Goal: Information Seeking & Learning: Learn about a topic

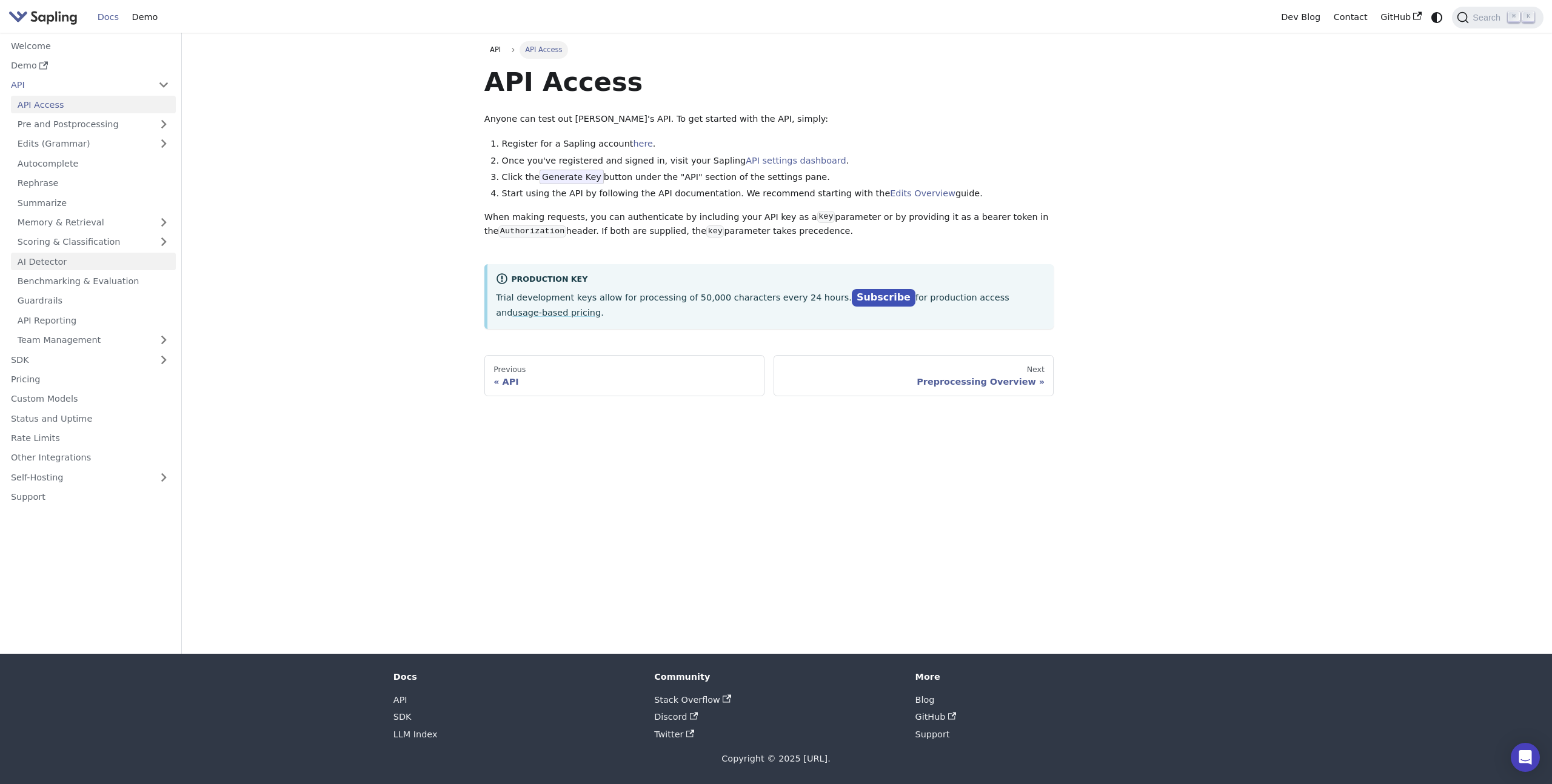
click at [94, 261] on link "AI Detector" at bounding box center [93, 261] width 165 height 17
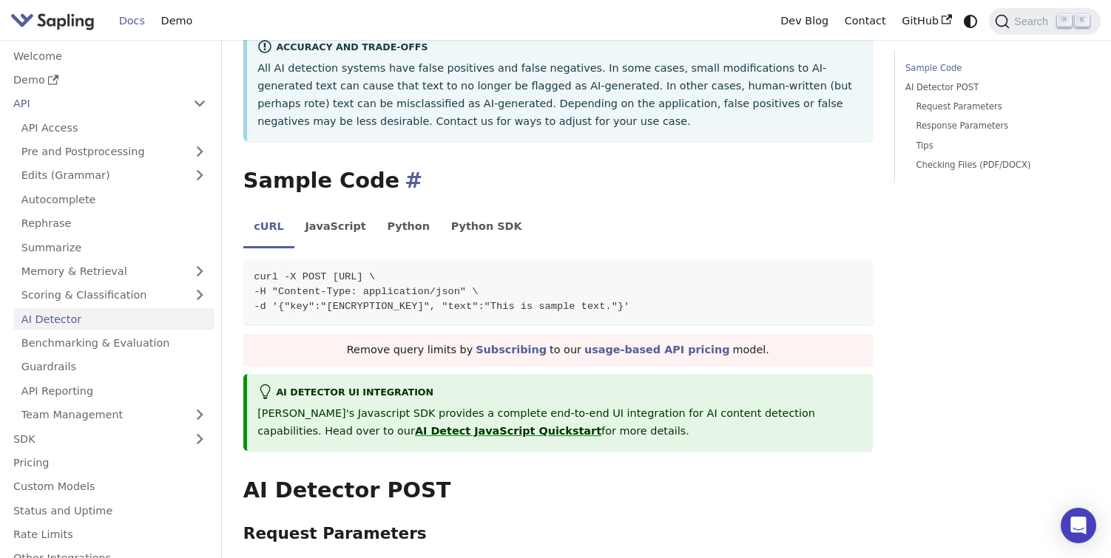
scroll to position [282, 0]
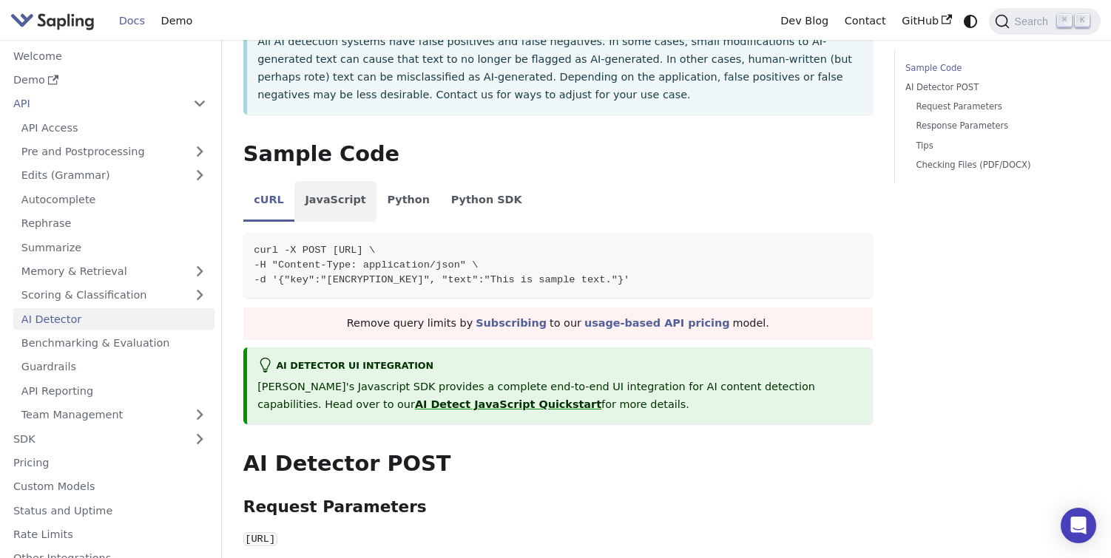
click at [338, 195] on li "JavaScript" at bounding box center [335, 201] width 82 height 41
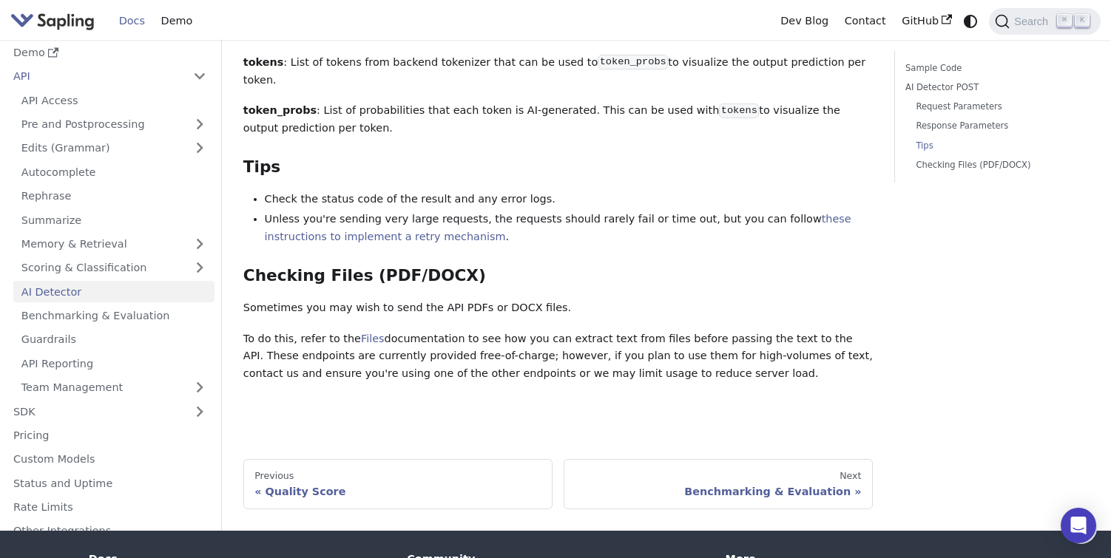
scroll to position [2139, 0]
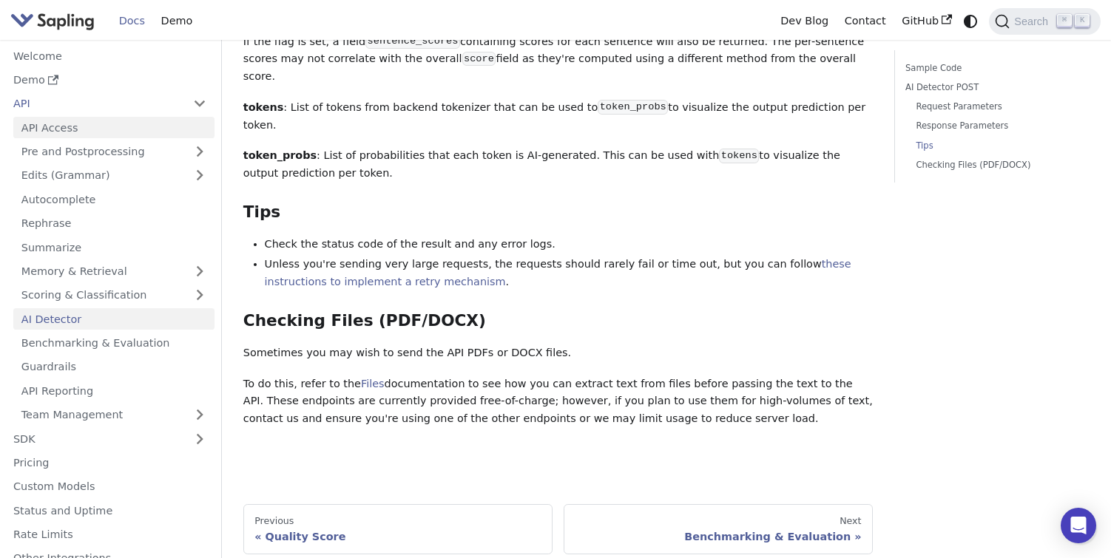
click at [55, 117] on link "API Access" at bounding box center [113, 127] width 201 height 21
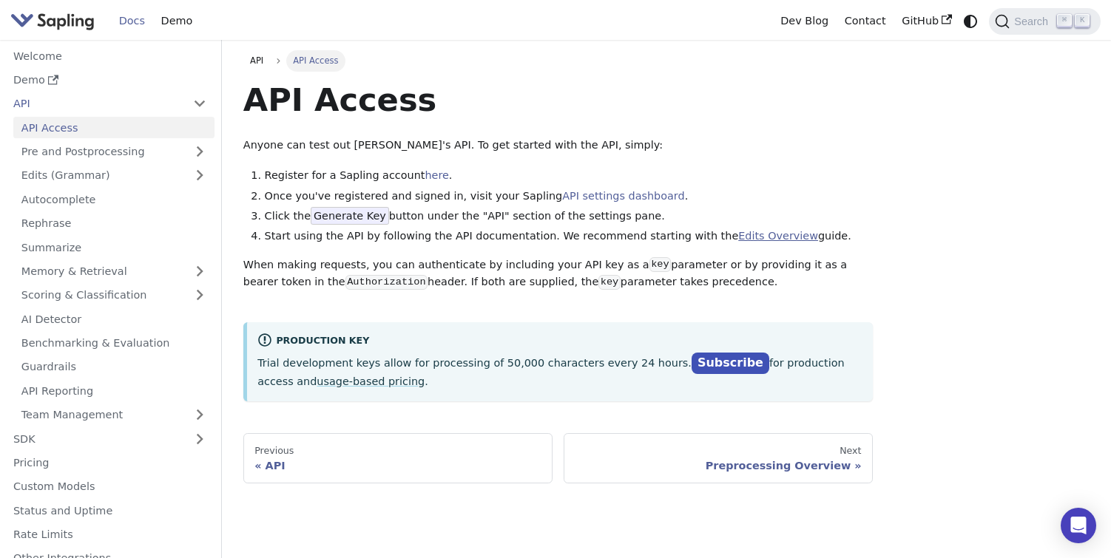
click at [738, 234] on link "Edits Overview" at bounding box center [778, 236] width 80 height 12
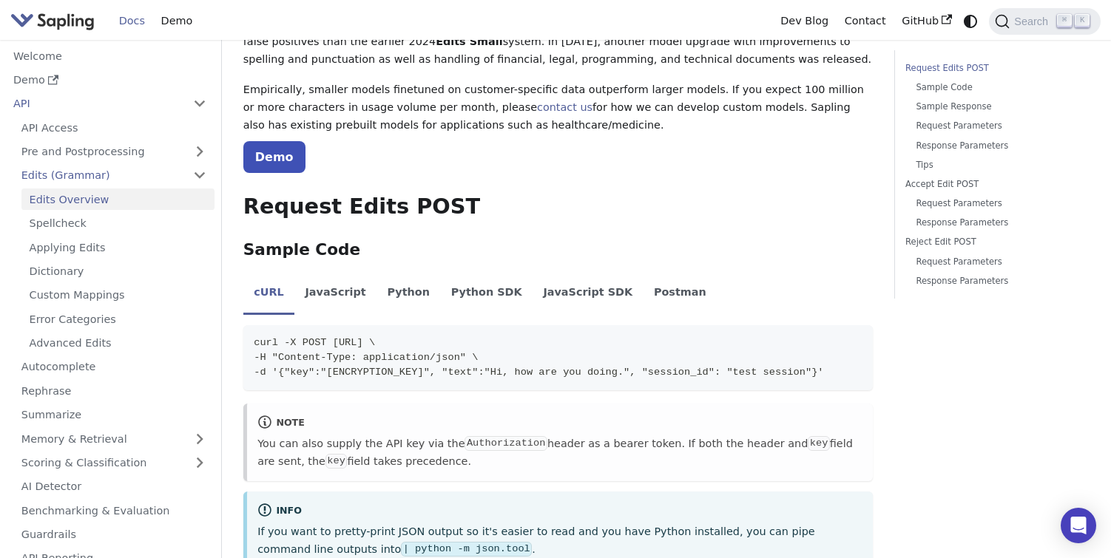
scroll to position [210, 0]
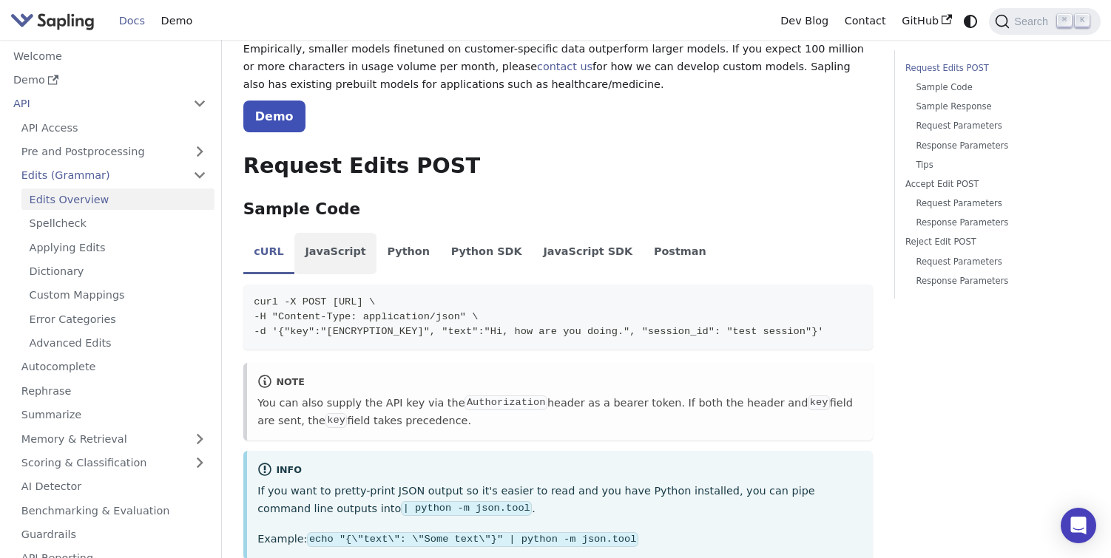
click at [332, 257] on li "JavaScript" at bounding box center [335, 253] width 82 height 41
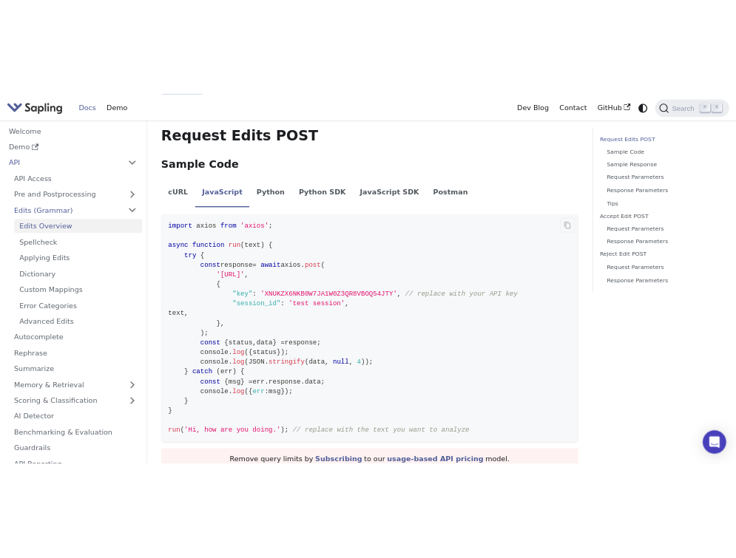
scroll to position [358, 0]
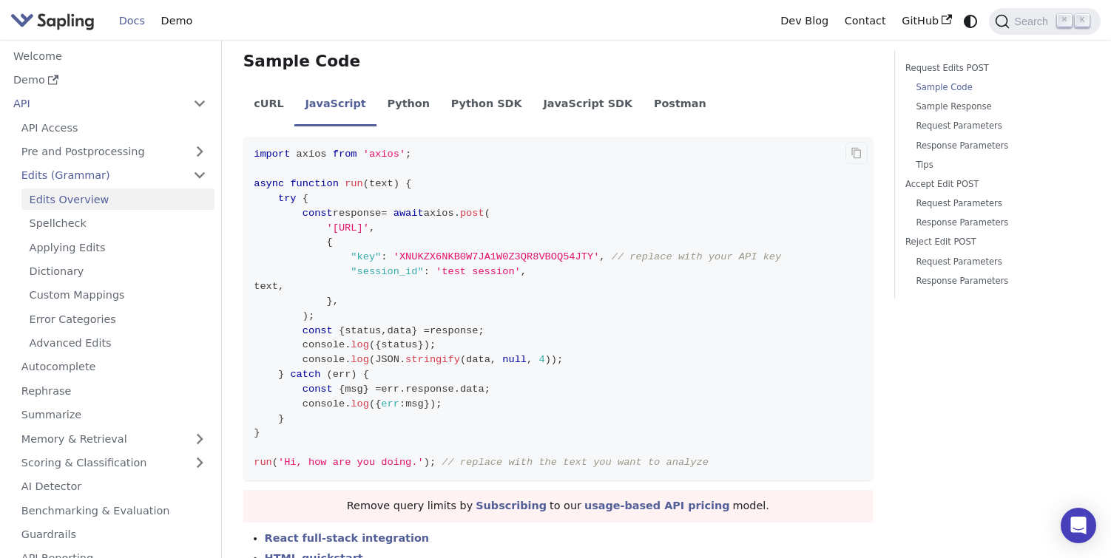
click at [305, 219] on code "import axios from 'axios' ; async function run ( text ) { try { const response …" at bounding box center [557, 309] width 629 height 344
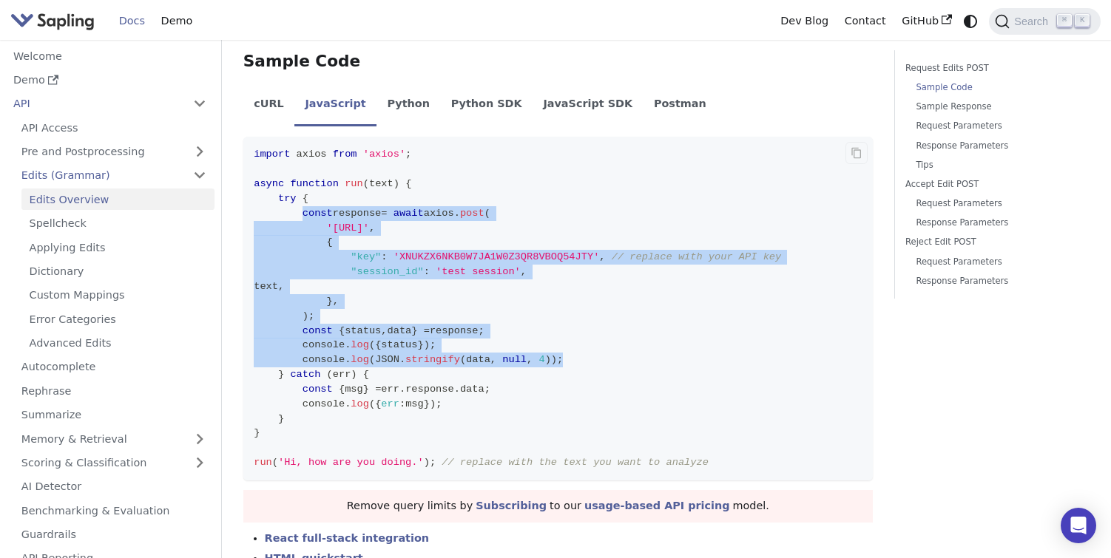
drag, startPoint x: 302, startPoint y: 214, endPoint x: 590, endPoint y: 353, distance: 319.6
click at [590, 353] on code "import axios from 'axios' ; async function run ( text ) { try { const response …" at bounding box center [557, 309] width 629 height 344
copy code "const response = await axios . post ( '[URL]' , { "key" : 'XNUKZX6NKB0W7JA1W0Z3…"
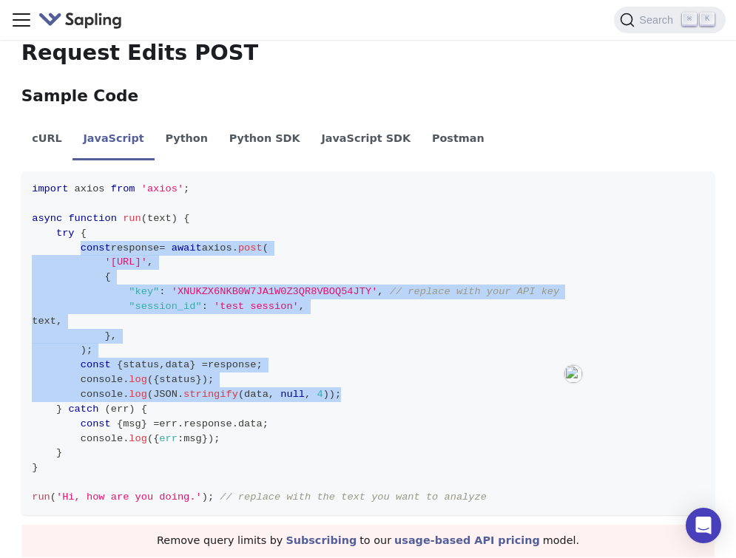
scroll to position [211, 0]
click at [0, 0] on link "AI Detector" at bounding box center [0, 0] width 0 height 0
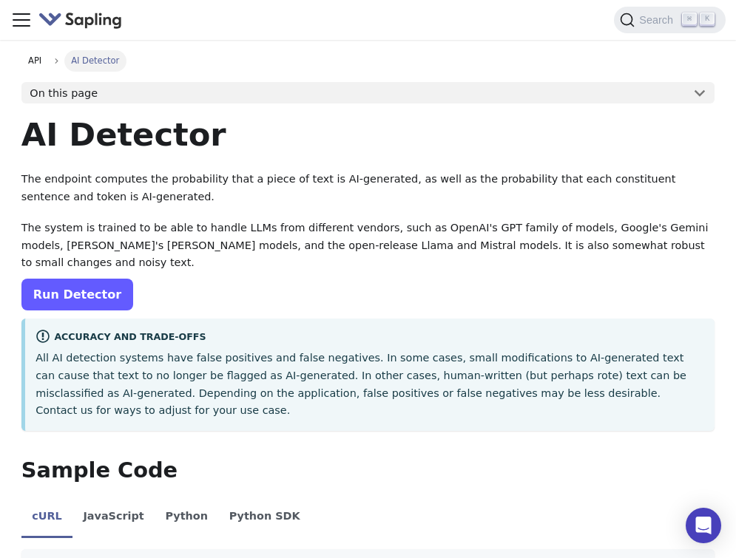
click at [133, 294] on link "Run Detector" at bounding box center [77, 295] width 112 height 32
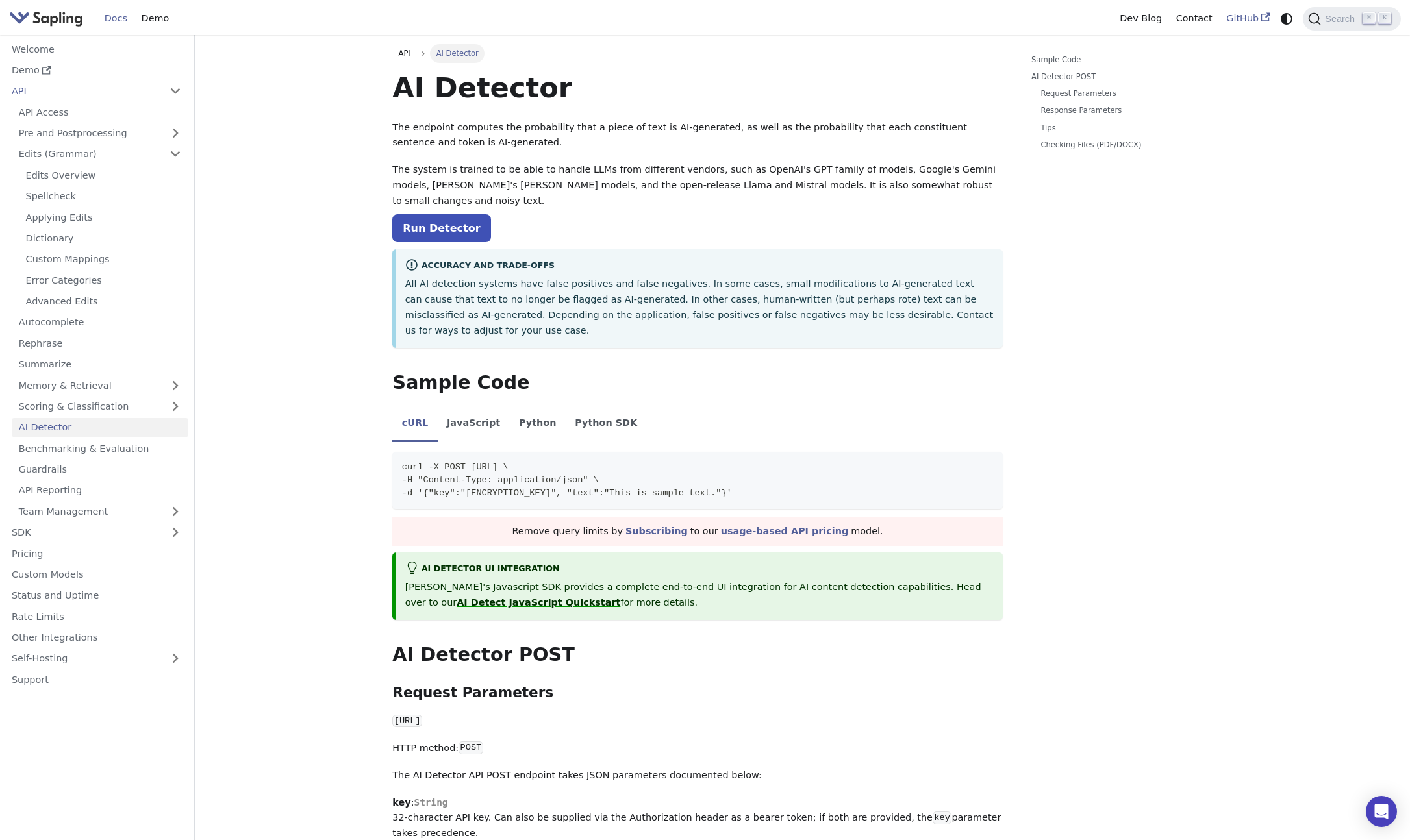
click at [1255, 18] on link "GitHub" at bounding box center [1248, 18] width 58 height 20
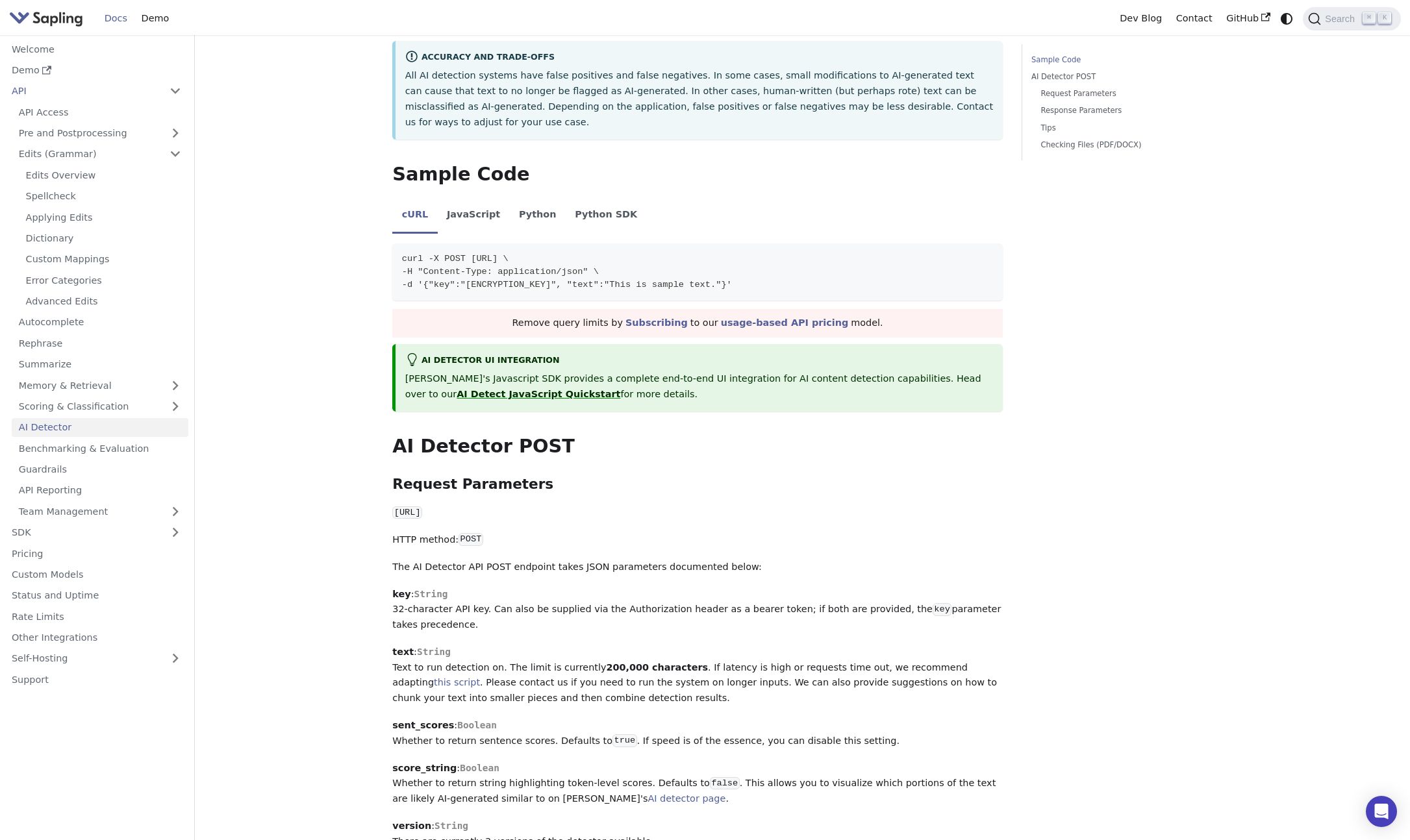
scroll to position [218, 0]
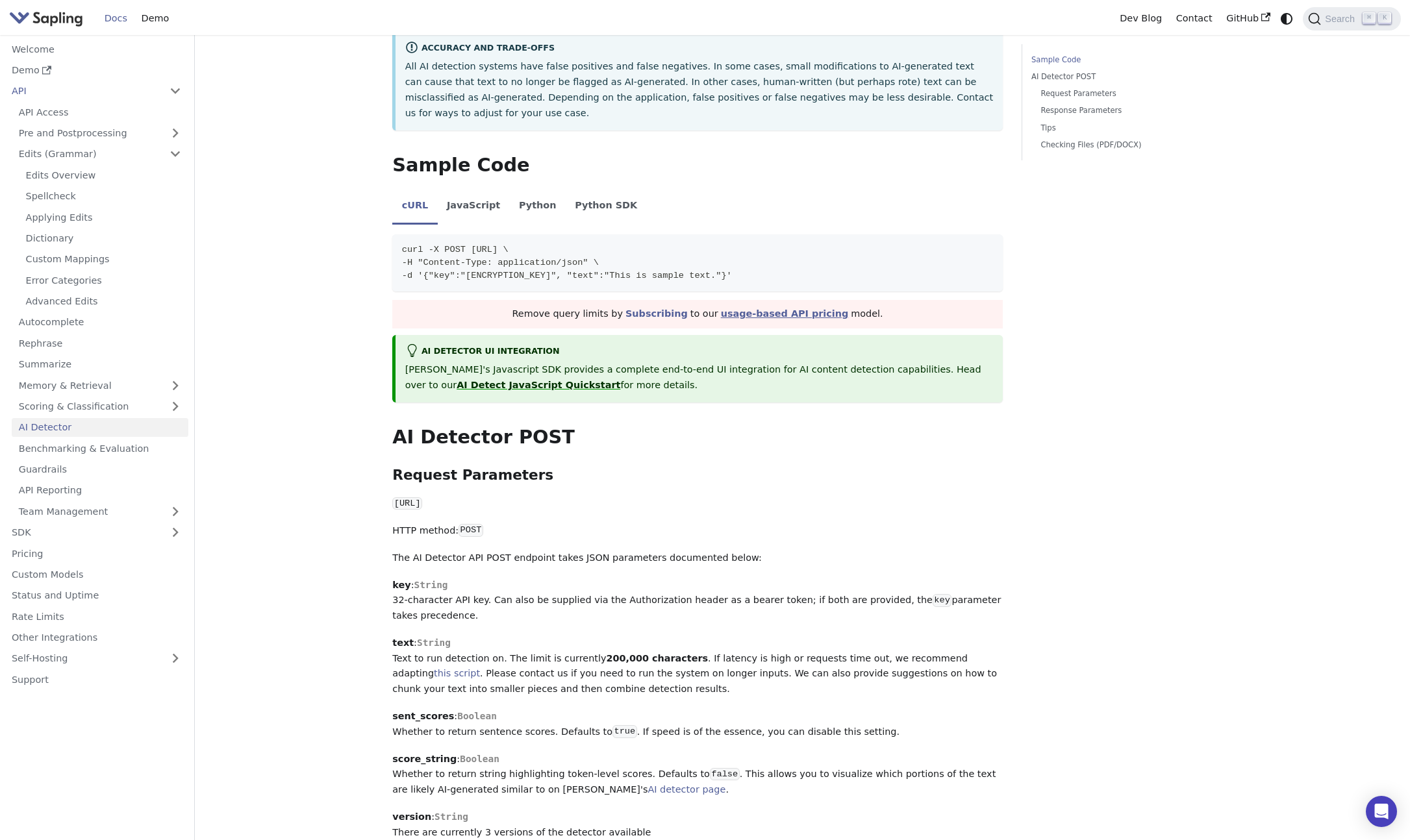
click at [748, 308] on link "usage-based API pricing" at bounding box center [785, 313] width 128 height 11
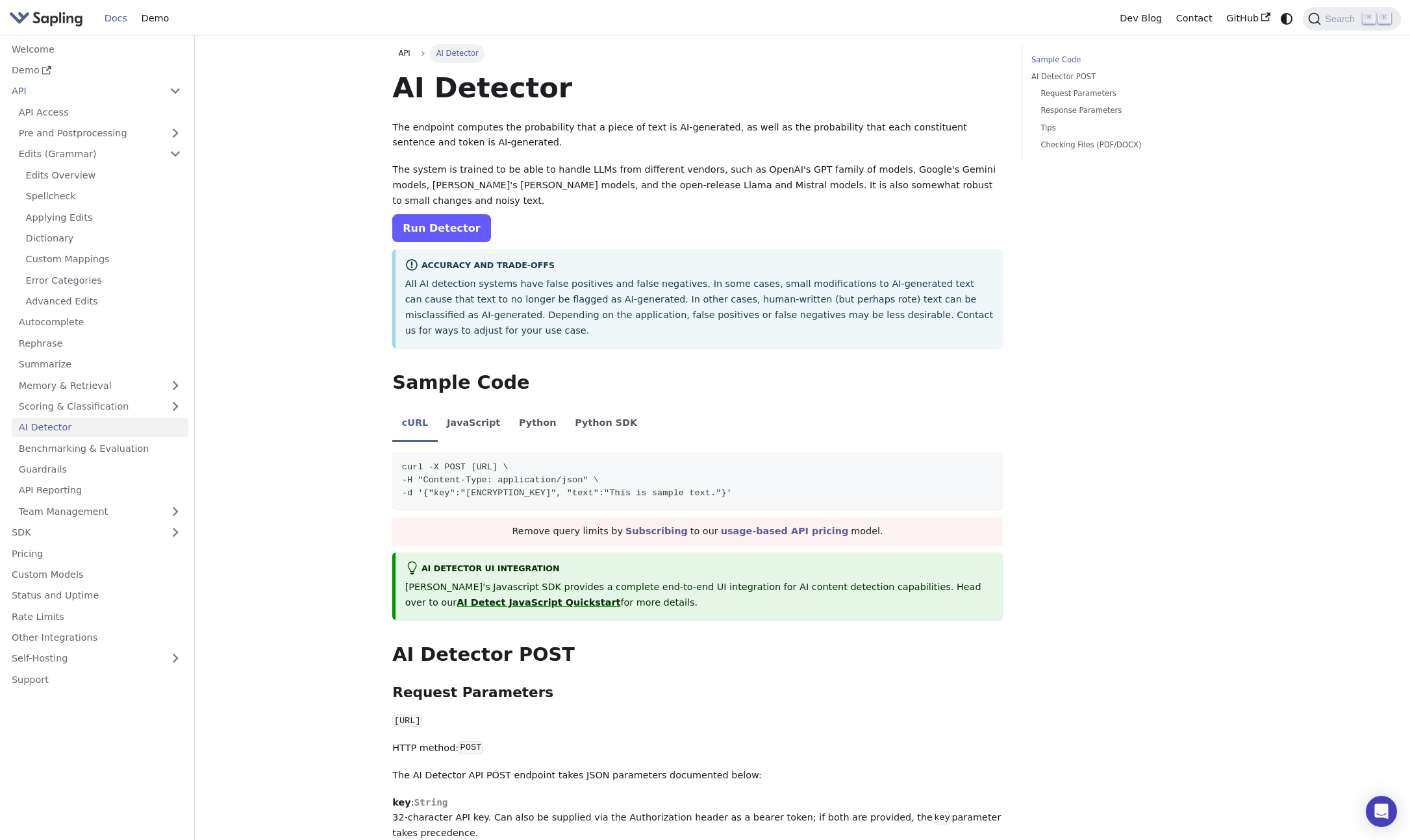
click at [461, 214] on link "Run Detector" at bounding box center [442, 228] width 98 height 28
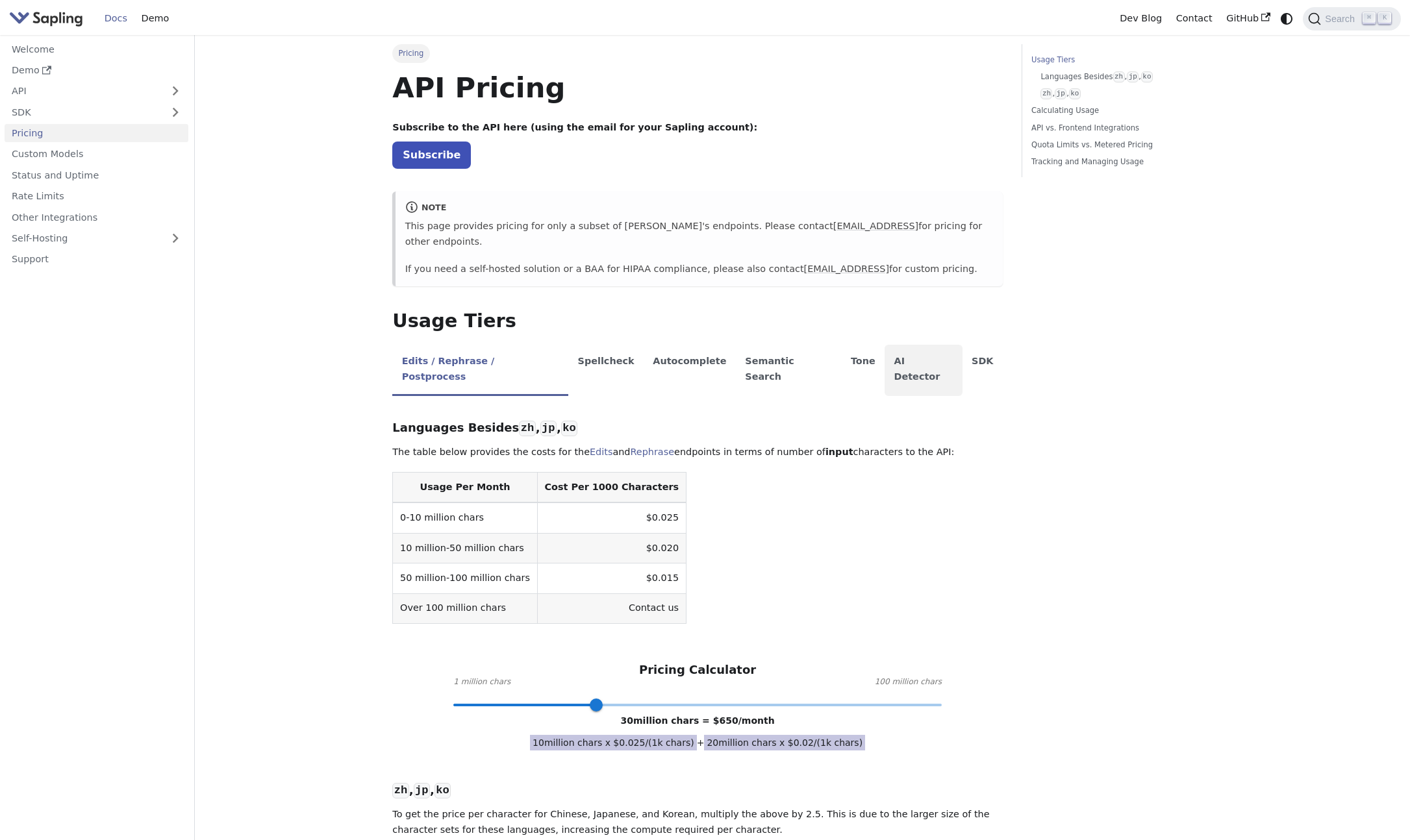
click at [884, 345] on li "AI Detector" at bounding box center [923, 370] width 78 height 51
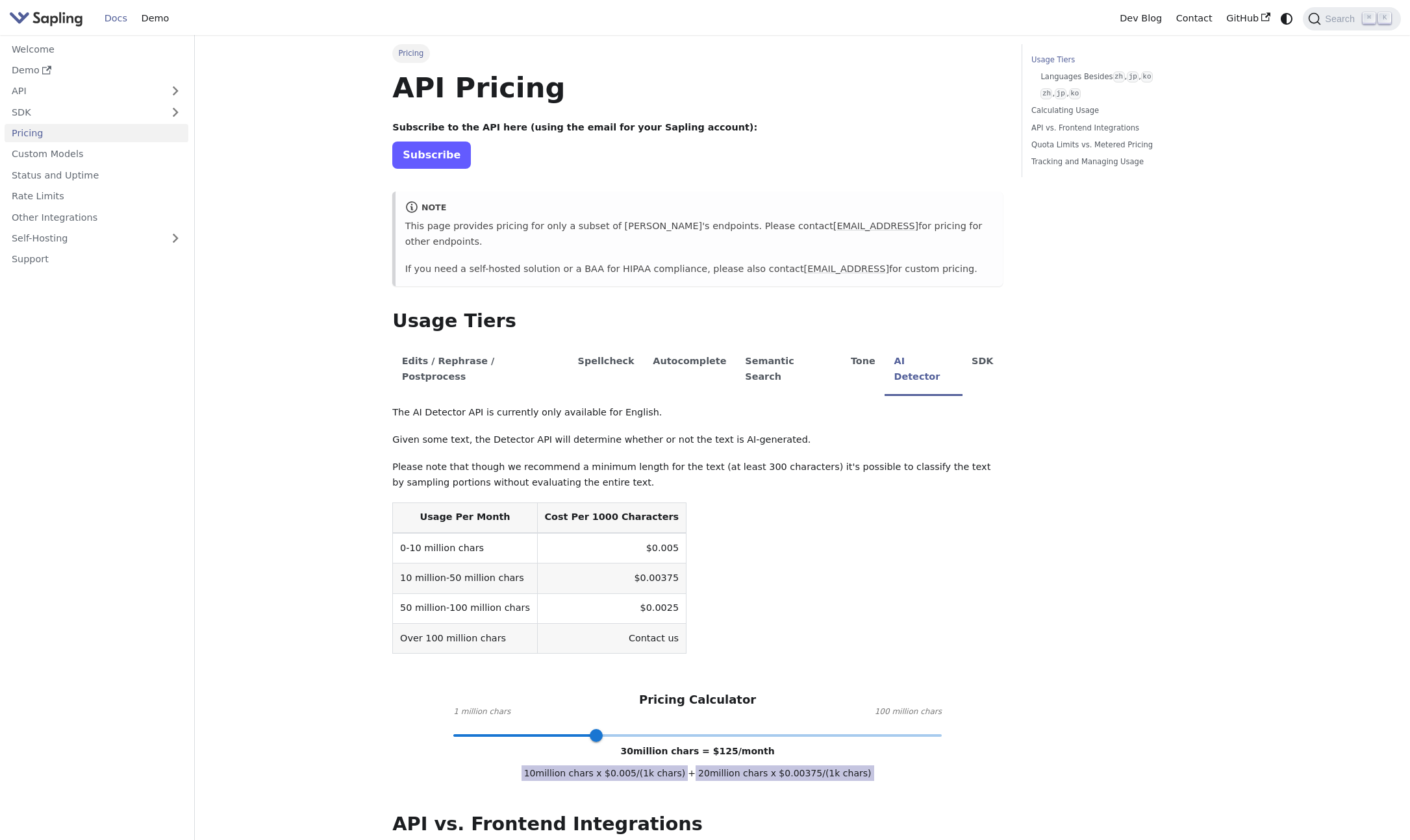
click at [429, 154] on link "Subscribe" at bounding box center [432, 154] width 79 height 26
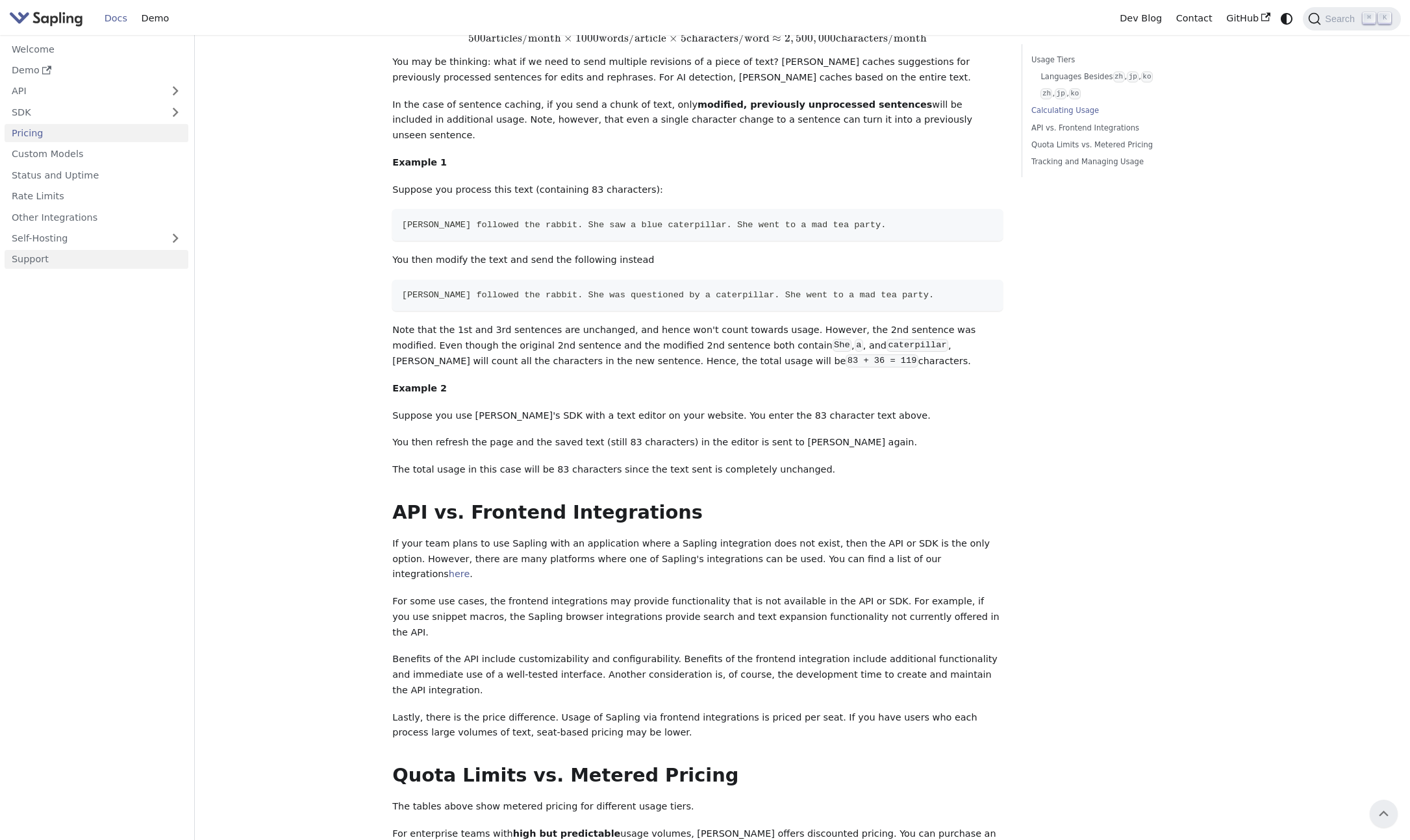
scroll to position [982, 0]
